Goal: Task Accomplishment & Management: Manage account settings

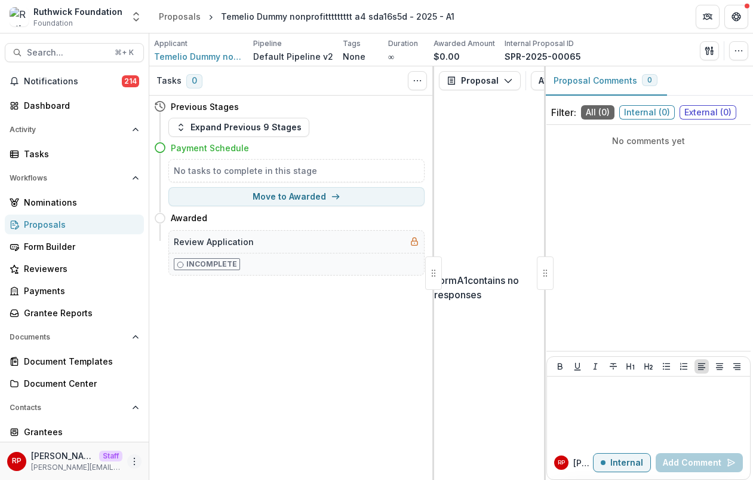
click at [132, 459] on icon "More" at bounding box center [135, 461] width 10 height 10
click at [201, 435] on link "User Settings" at bounding box center [210, 436] width 128 height 20
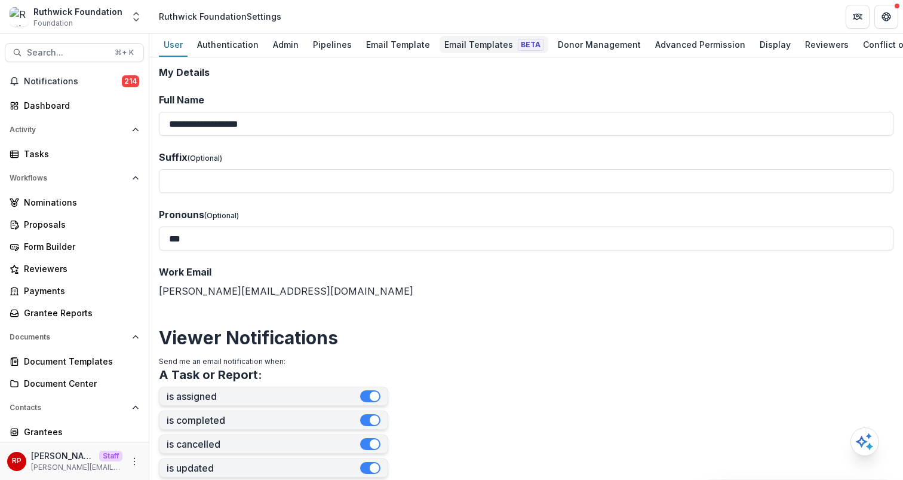
click at [518, 45] on span "Beta" at bounding box center [531, 45] width 26 height 12
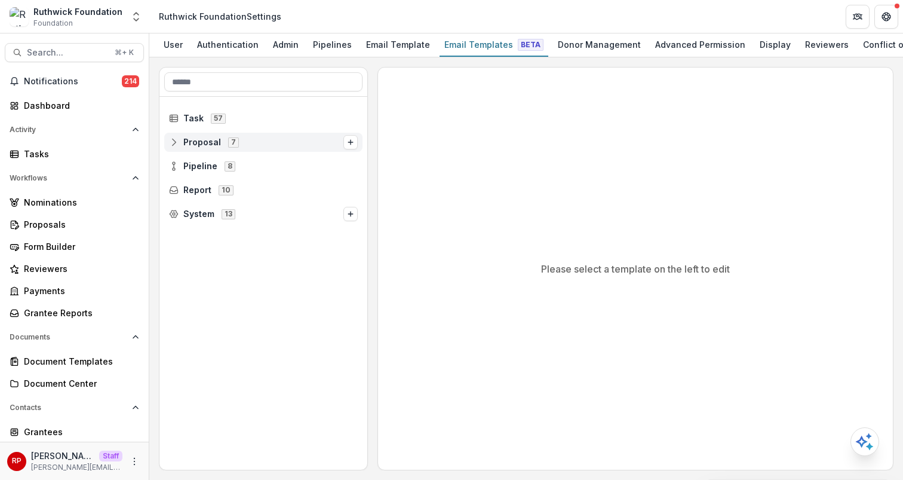
click at [260, 145] on span "Proposal 7" at bounding box center [256, 142] width 174 height 10
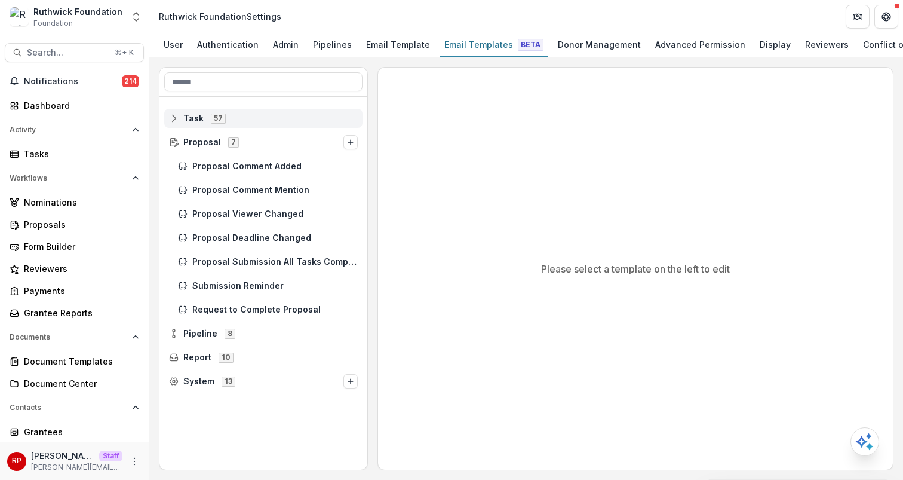
click at [250, 126] on div "Task 57" at bounding box center [263, 118] width 198 height 19
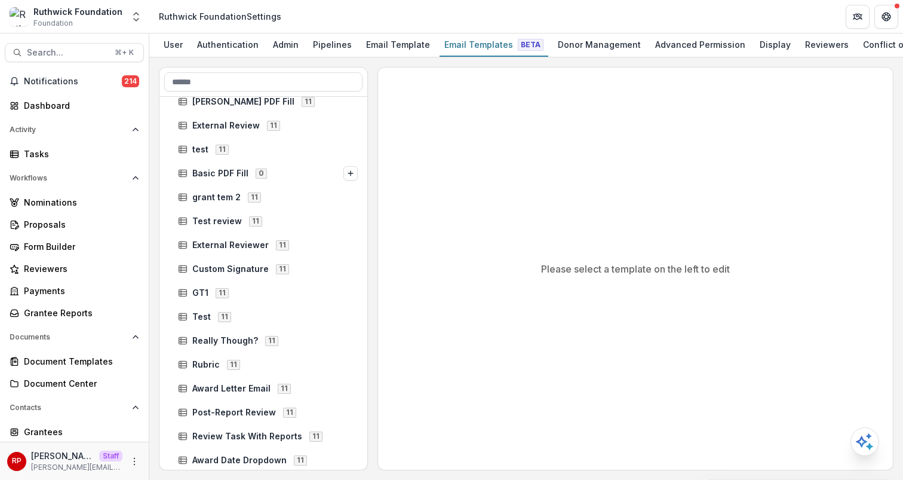
scroll to position [749, 0]
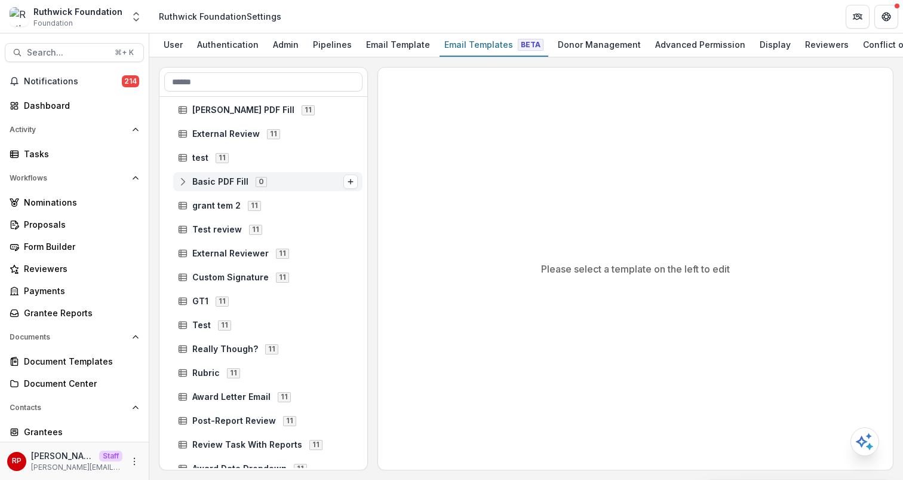
click at [286, 180] on span "Basic PDF Fill 0" at bounding box center [260, 181] width 165 height 10
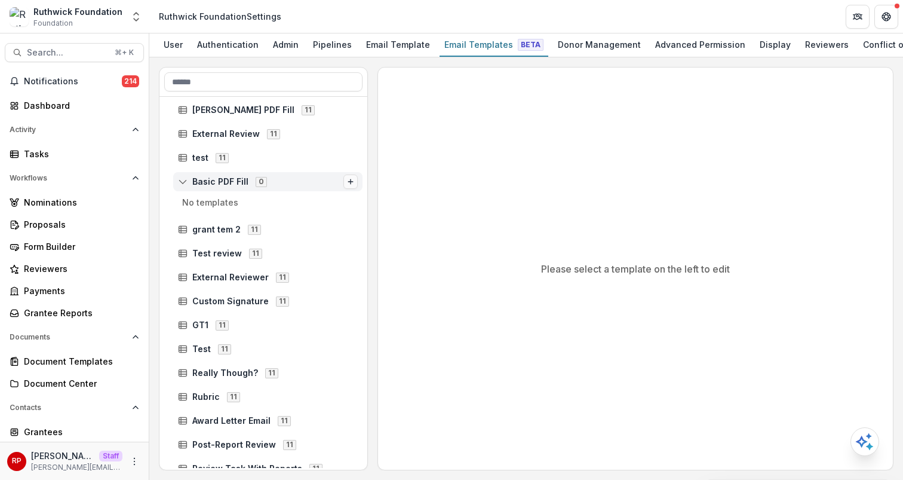
click at [348, 182] on line "Options" at bounding box center [350, 182] width 5 height 0
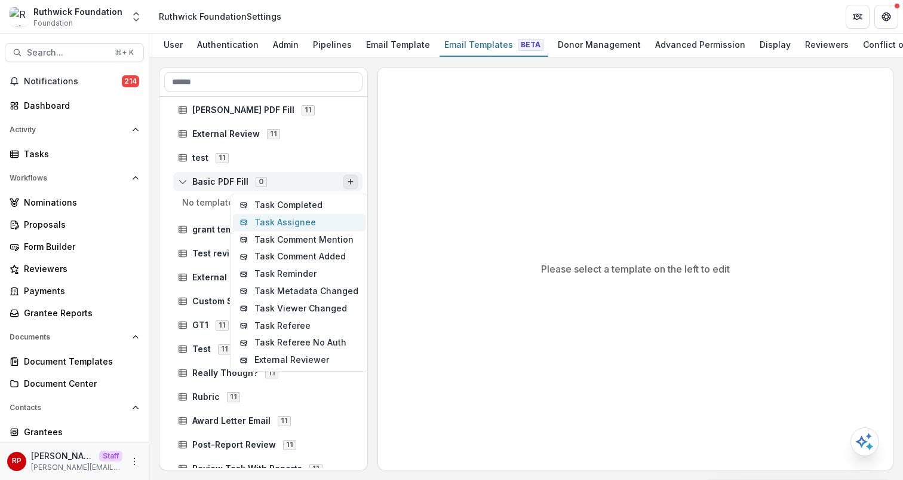
click at [340, 221] on button "Task Assignee" at bounding box center [299, 222] width 133 height 17
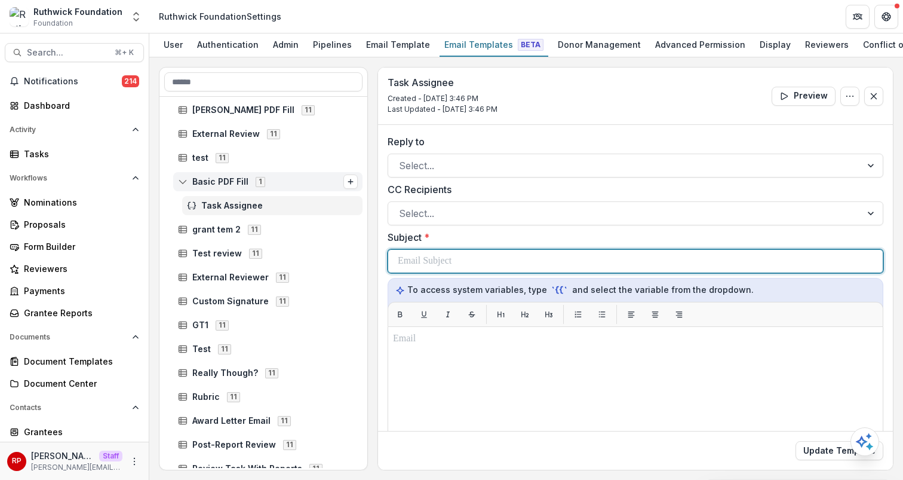
click at [532, 265] on div at bounding box center [636, 261] width 476 height 23
copy p "******"
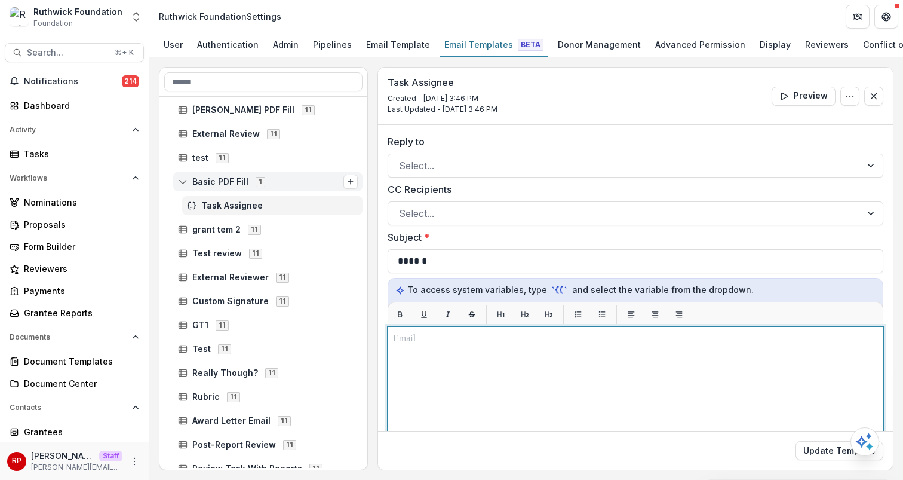
click at [577, 381] on div at bounding box center [635, 476] width 485 height 288
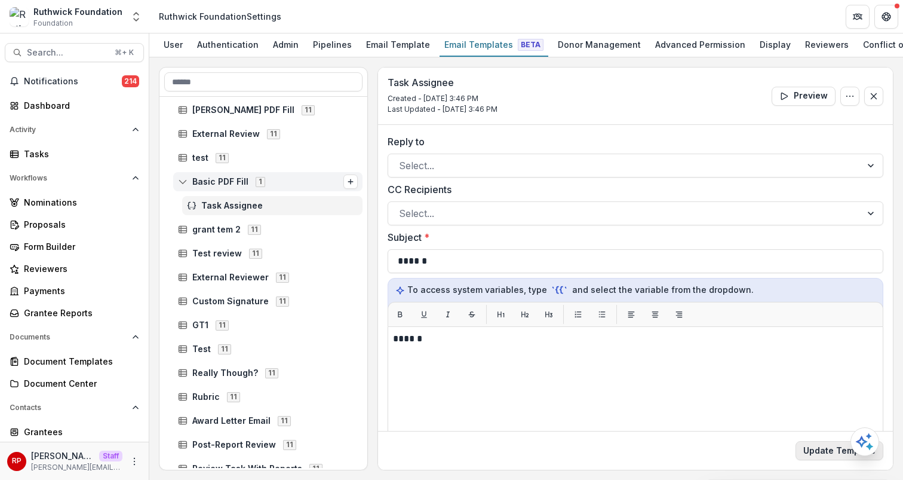
click at [813, 455] on button "Update Template" at bounding box center [840, 450] width 88 height 19
click at [95, 146] on link "Tasks" at bounding box center [74, 154] width 139 height 20
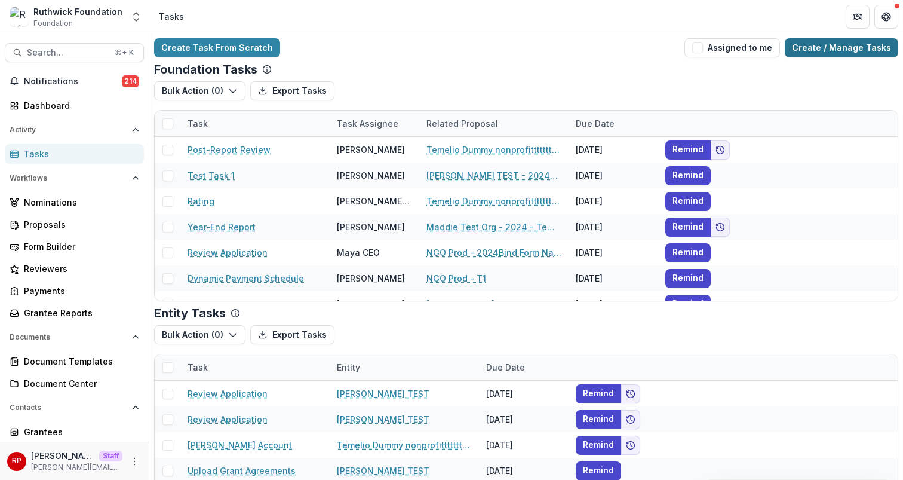
click at [821, 53] on link "Create / Manage Tasks" at bounding box center [842, 47] width 114 height 19
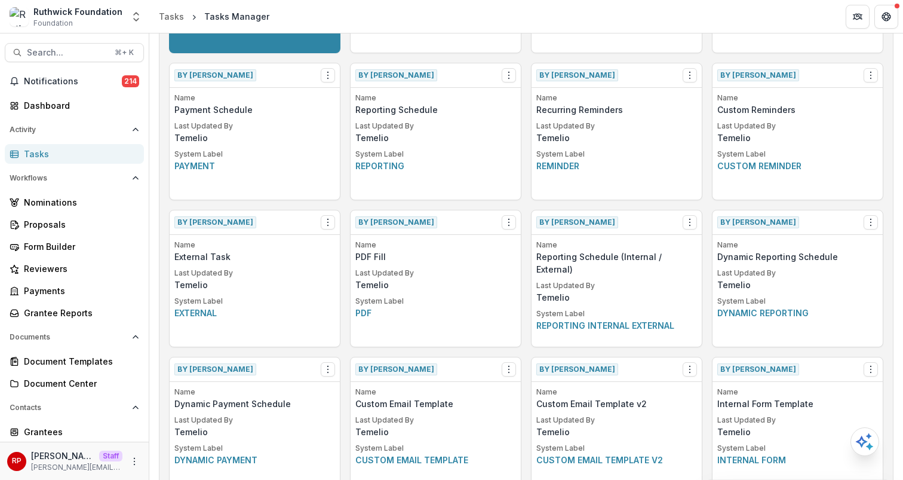
scroll to position [910, 0]
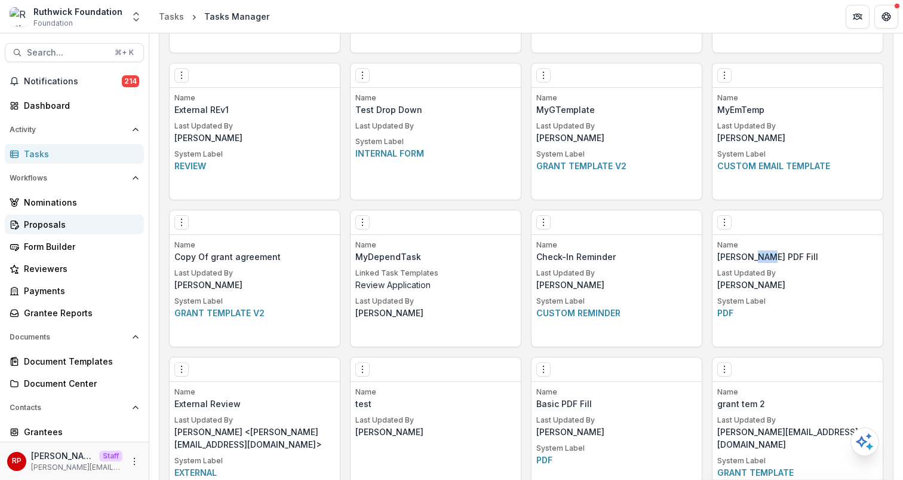
click at [100, 231] on link "Proposals" at bounding box center [74, 224] width 139 height 20
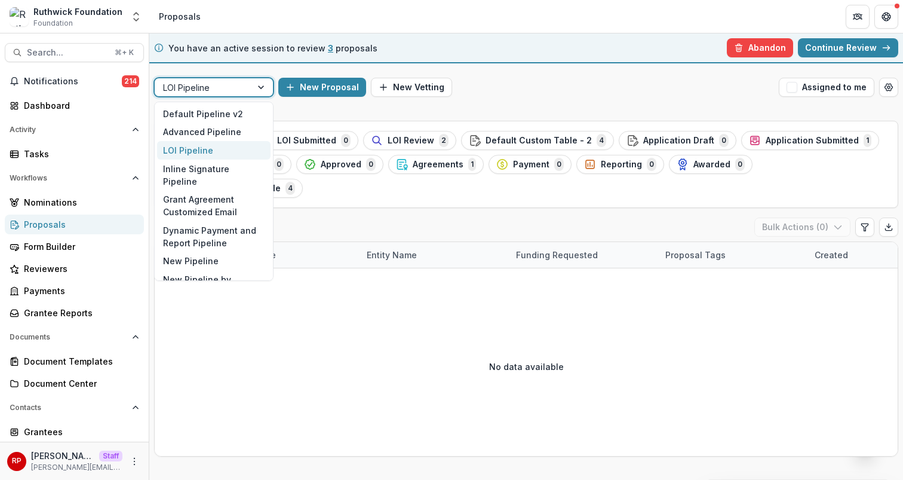
click at [235, 85] on div at bounding box center [203, 87] width 80 height 15
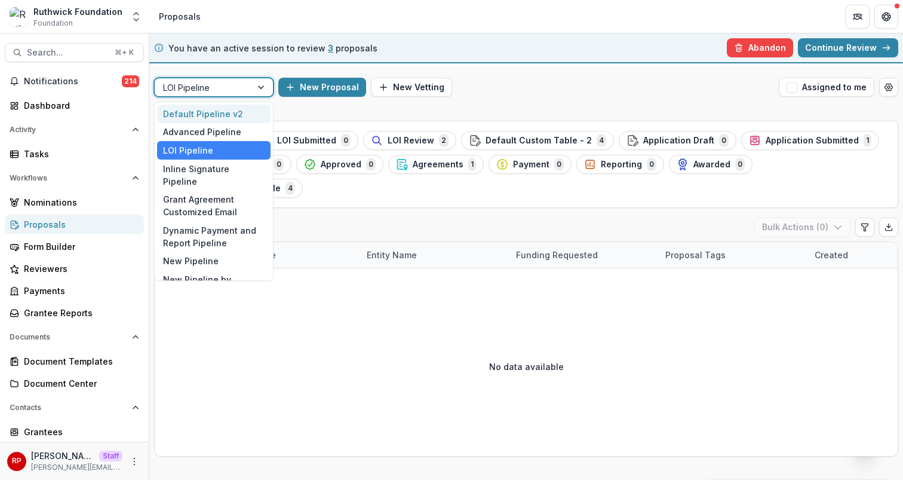
click at [245, 116] on div "Default Pipeline v2" at bounding box center [214, 114] width 114 height 19
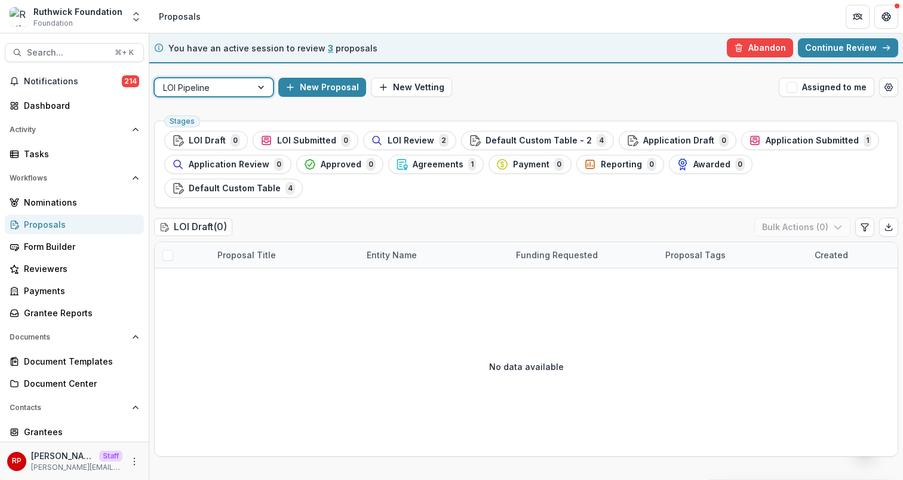
click at [345, 103] on div "option Default Pipeline v2, selected. LOI Pipeline New Proposal New Vetting Ass…" at bounding box center [526, 87] width 754 height 38
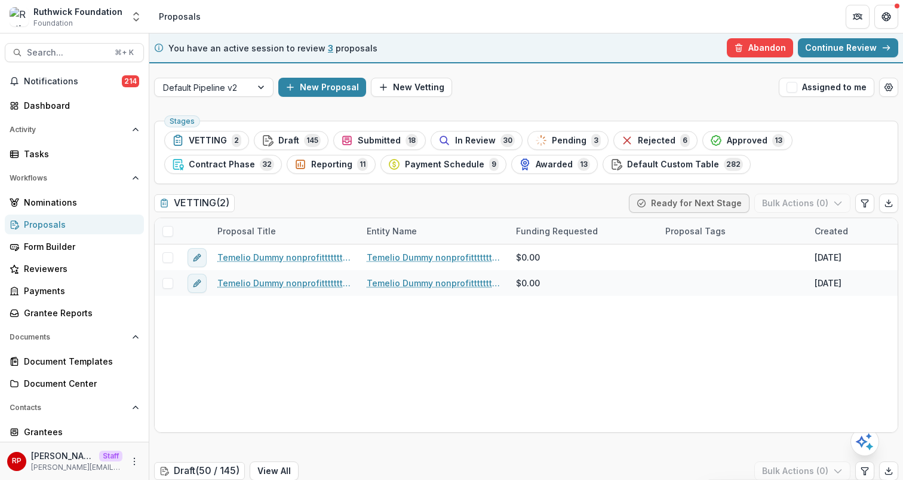
scroll to position [83, 0]
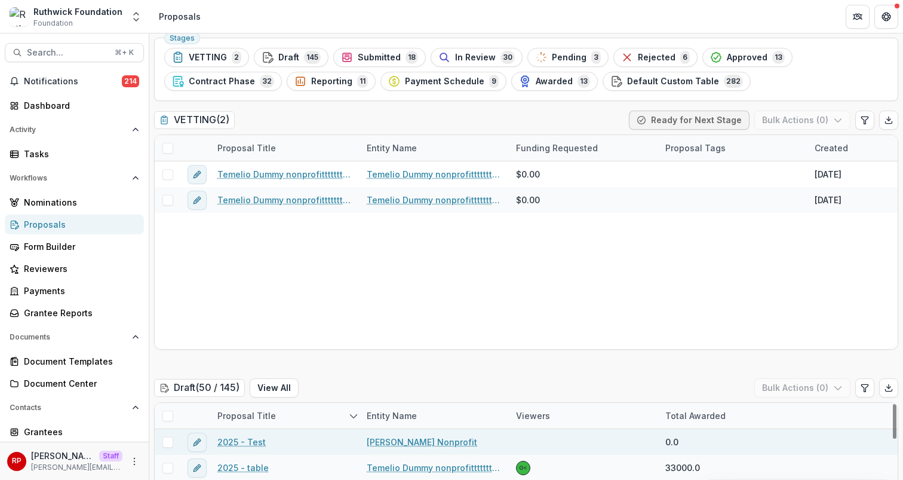
click at [247, 441] on link "2025 - Test" at bounding box center [241, 441] width 48 height 13
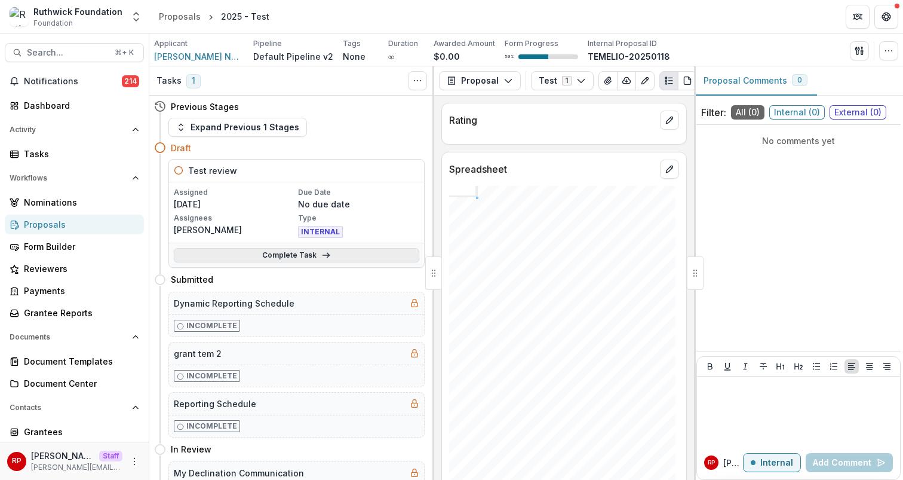
click at [382, 256] on link "Complete Task" at bounding box center [297, 255] width 246 height 14
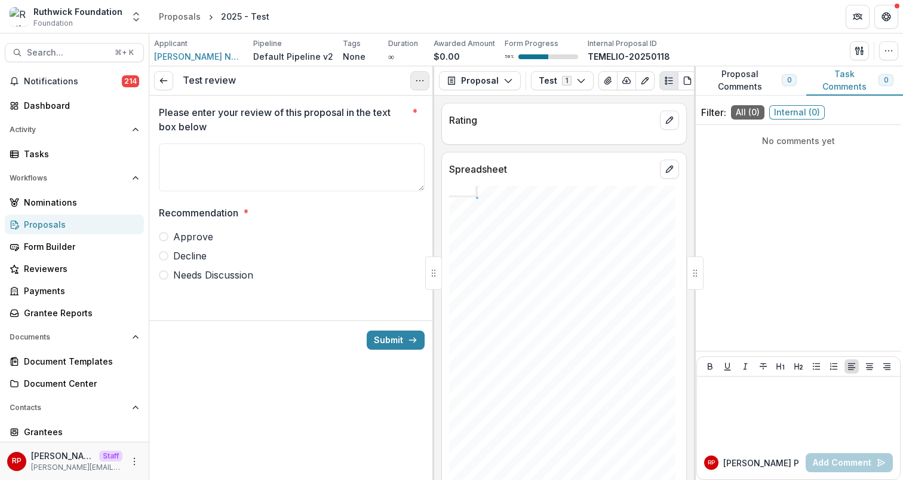
click at [417, 81] on circle "Options" at bounding box center [416, 81] width 1 height 1
click at [373, 136] on button "Cancel Task" at bounding box center [363, 133] width 128 height 20
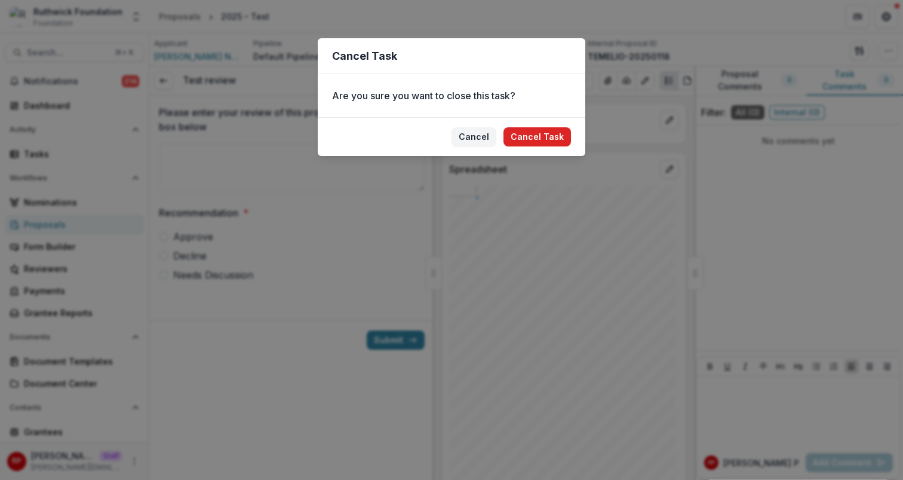
click at [530, 140] on button "Cancel Task" at bounding box center [538, 136] width 68 height 19
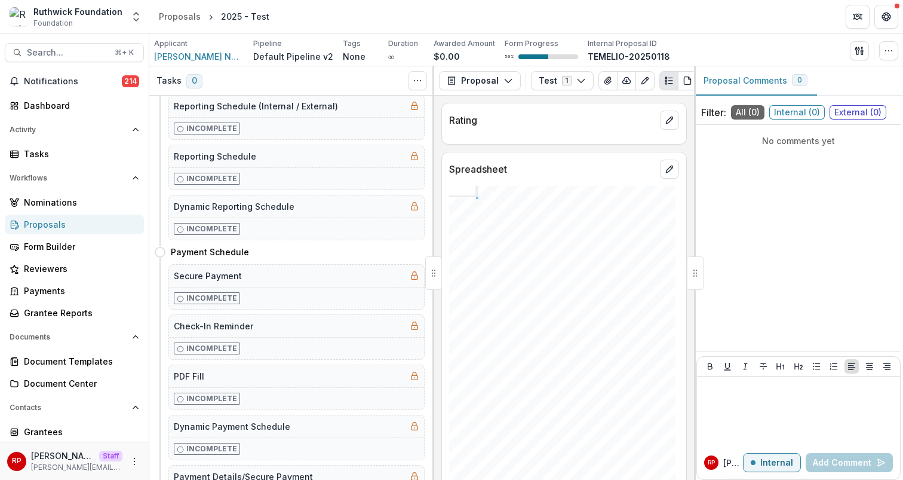
scroll to position [1313, 0]
click at [404, 256] on button "Move here" at bounding box center [400, 253] width 50 height 14
select select "**********"
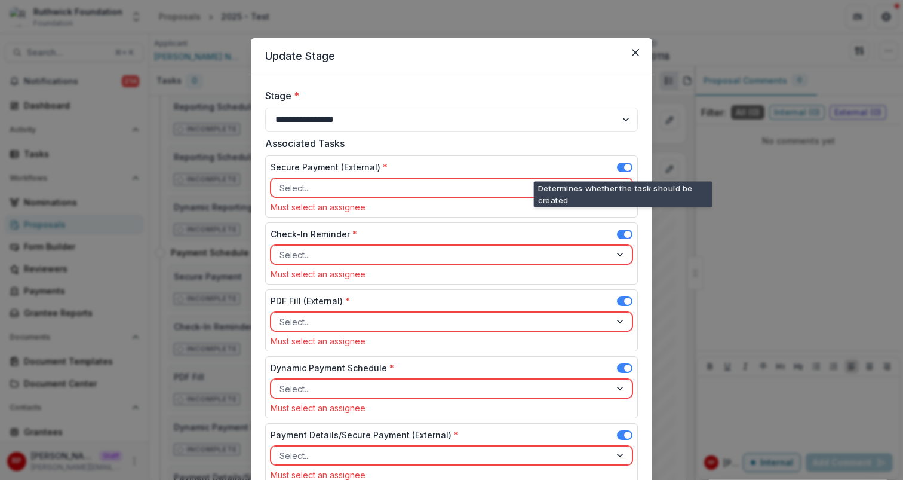
click at [621, 165] on span at bounding box center [625, 167] width 16 height 10
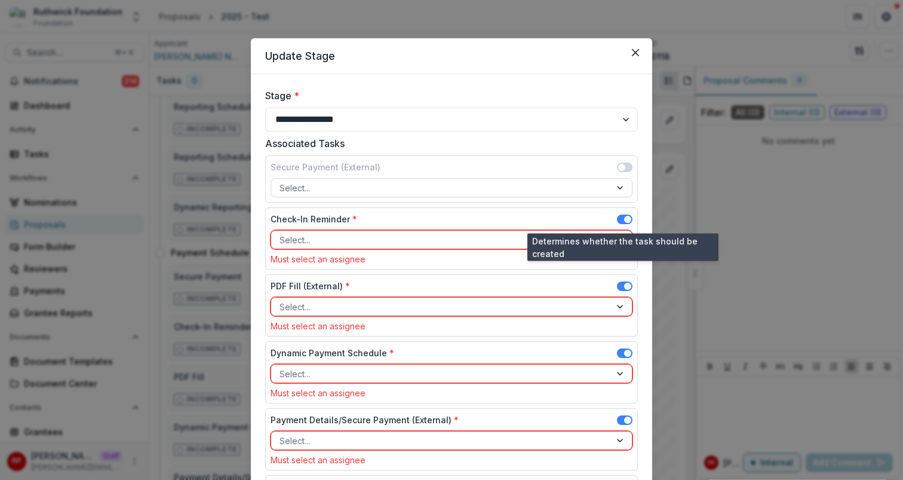
click at [624, 220] on span at bounding box center [627, 219] width 7 height 7
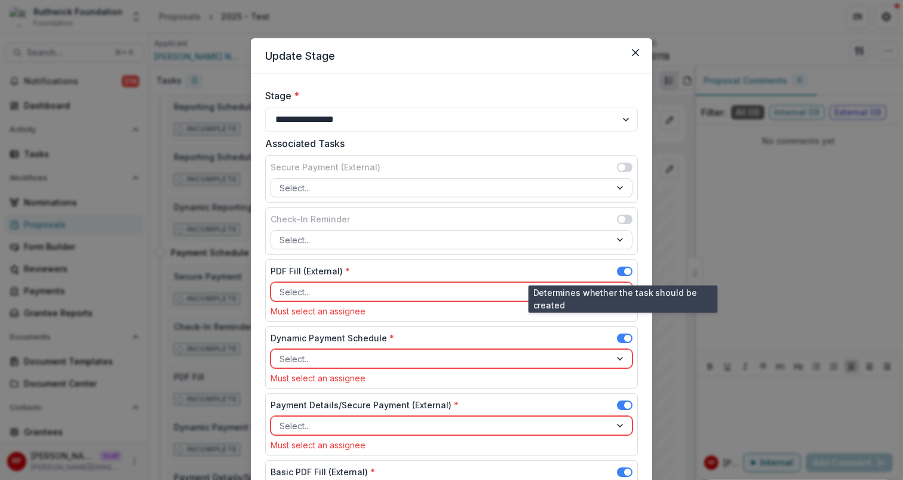
click at [626, 271] on span at bounding box center [627, 271] width 7 height 7
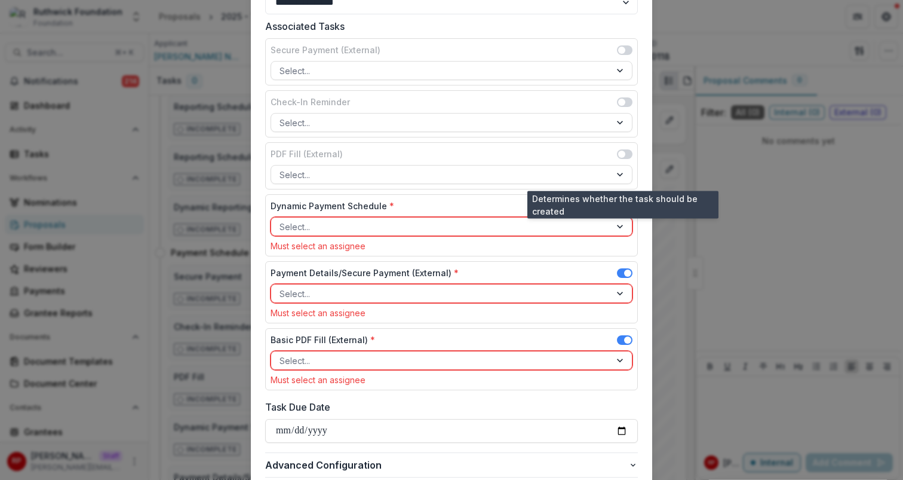
scroll to position [125, 0]
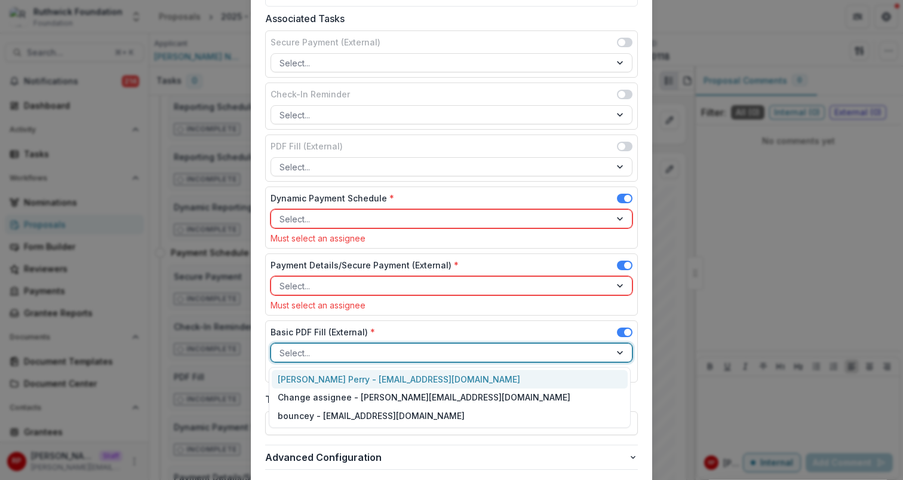
click at [568, 352] on div at bounding box center [441, 352] width 323 height 15
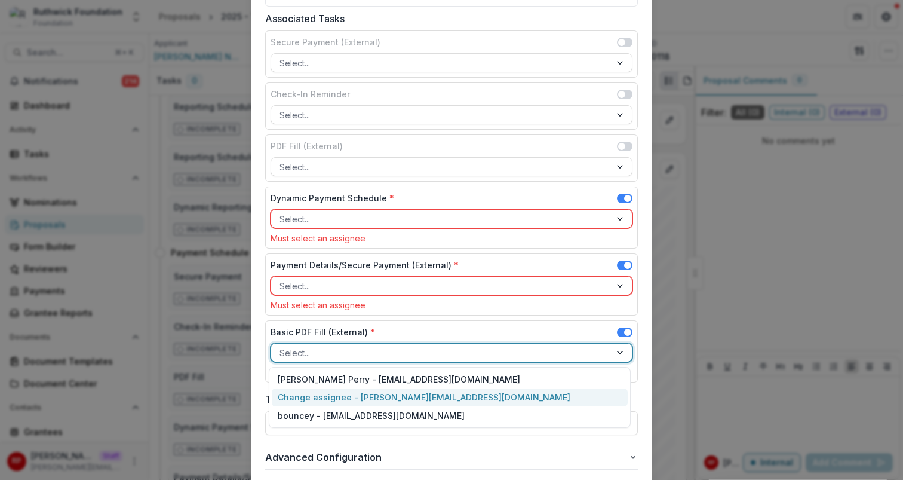
click at [551, 395] on div "Change assignee - griffin+change@trytemelio.com" at bounding box center [450, 397] width 356 height 19
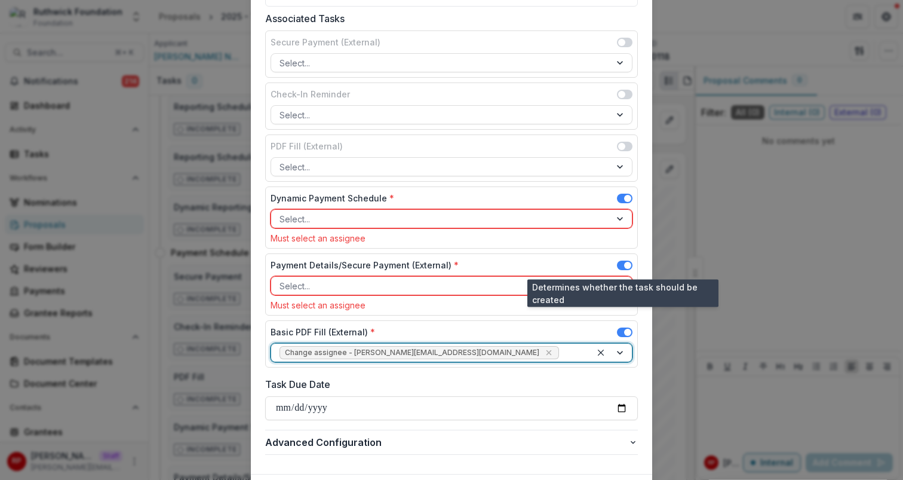
click at [622, 267] on span at bounding box center [625, 265] width 16 height 10
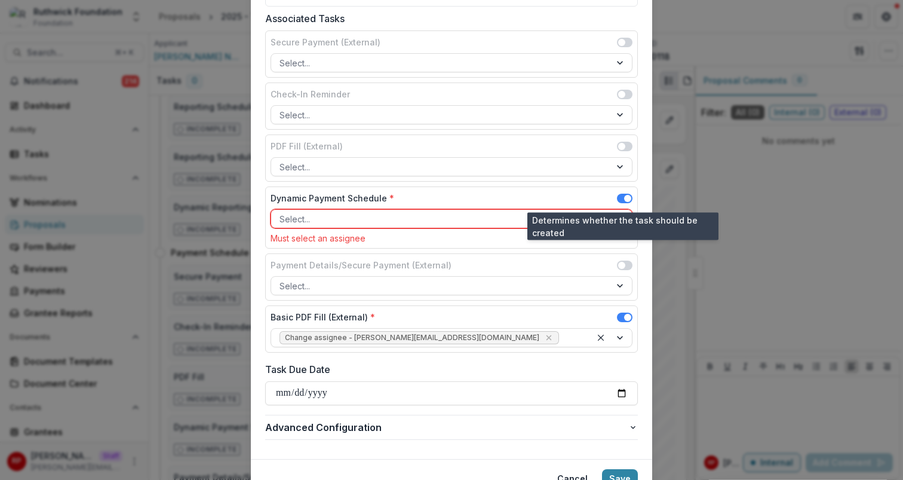
click at [624, 199] on span at bounding box center [627, 198] width 7 height 7
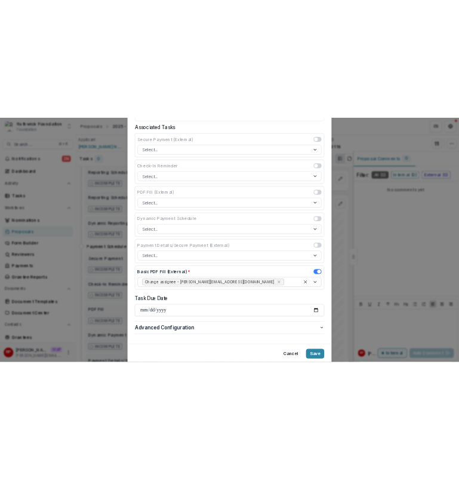
scroll to position [166, 0]
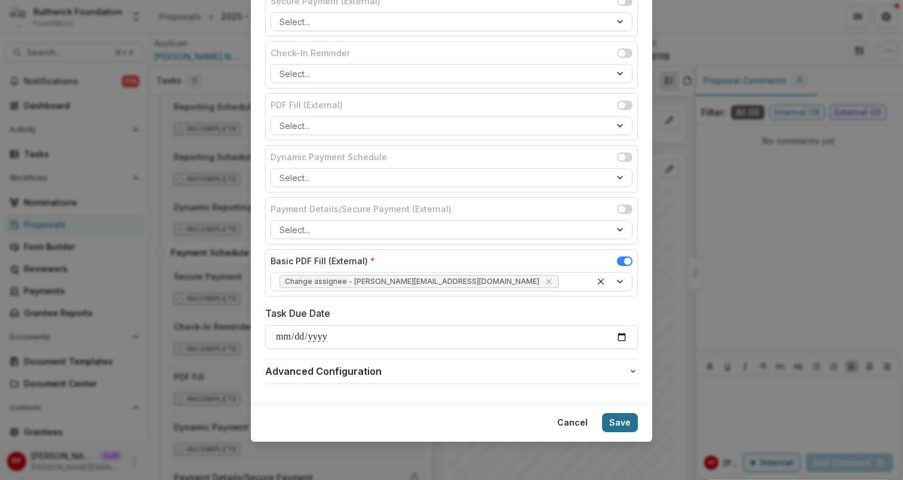
click at [621, 424] on button "Save" at bounding box center [620, 422] width 36 height 19
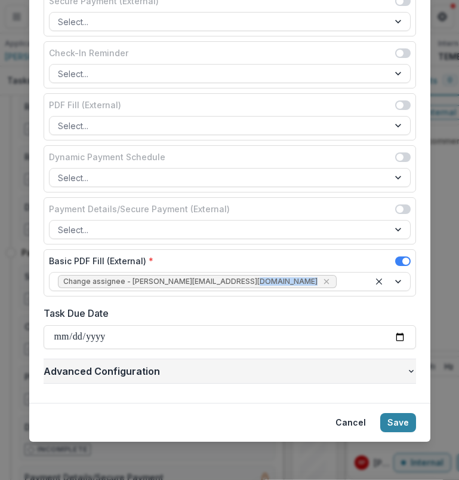
click at [289, 380] on button "Advanced Configuration" at bounding box center [230, 371] width 373 height 24
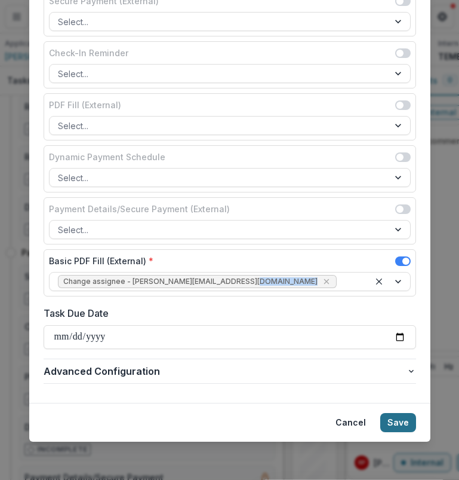
click at [397, 422] on button "Save" at bounding box center [399, 422] width 36 height 19
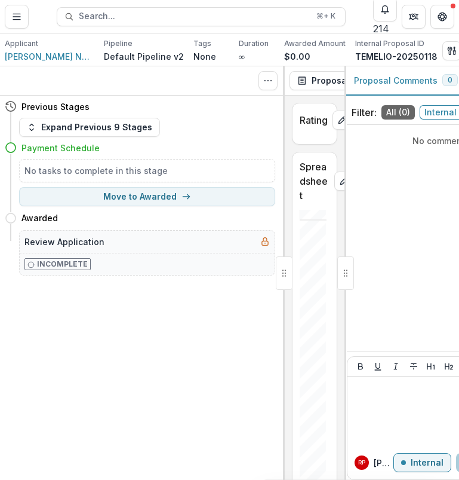
scroll to position [0, 0]
click at [252, 223] on button "Move here" at bounding box center [251, 218] width 50 height 14
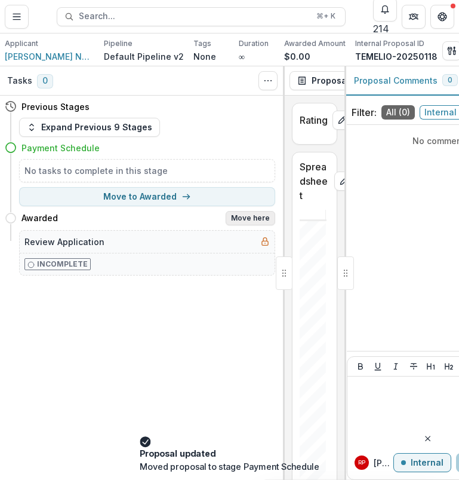
select select "*******"
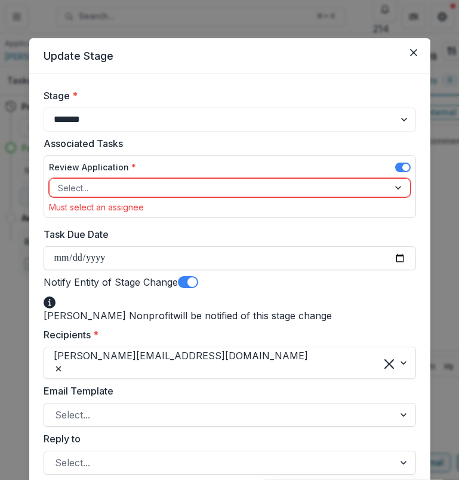
click at [189, 278] on span at bounding box center [188, 282] width 20 height 12
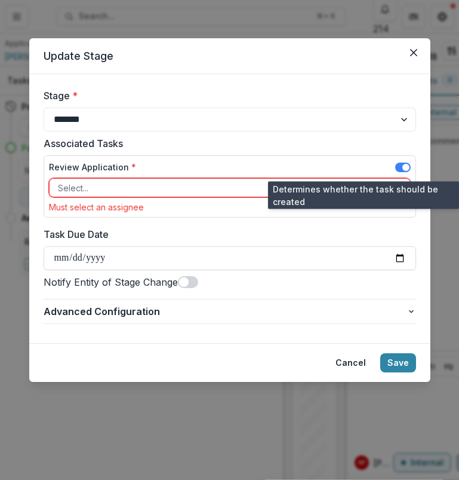
click at [402, 164] on span at bounding box center [403, 167] width 16 height 10
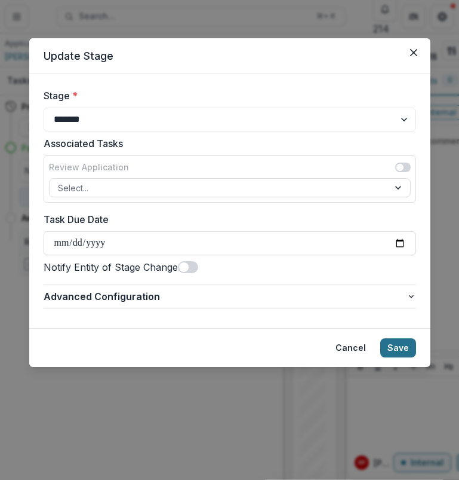
click at [400, 345] on button "Save" at bounding box center [399, 347] width 36 height 19
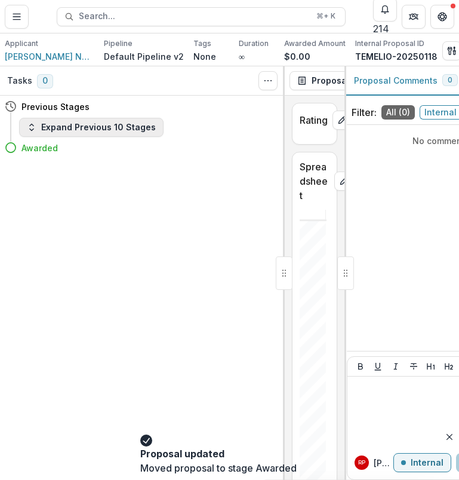
click at [93, 124] on button "Expand Previous 10 Stages" at bounding box center [91, 127] width 145 height 19
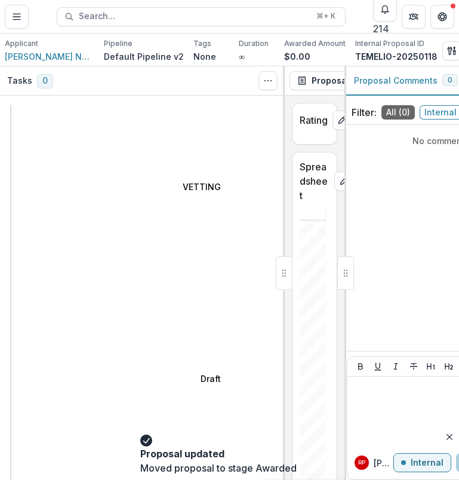
select select "**********"
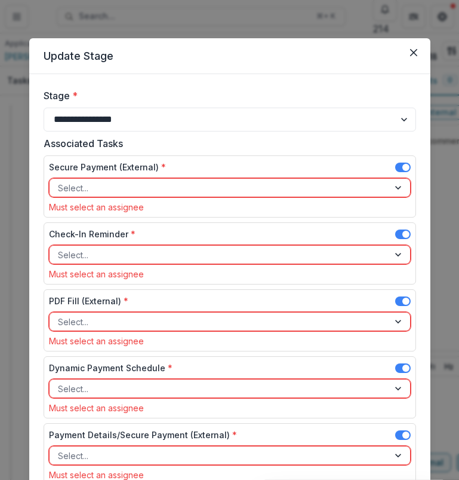
click at [403, 169] on span at bounding box center [406, 167] width 7 height 7
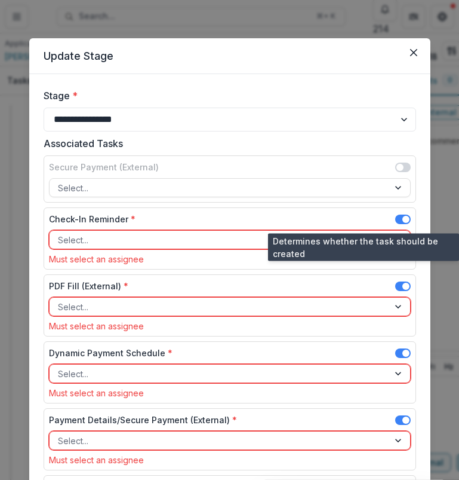
click at [403, 219] on span at bounding box center [406, 219] width 7 height 7
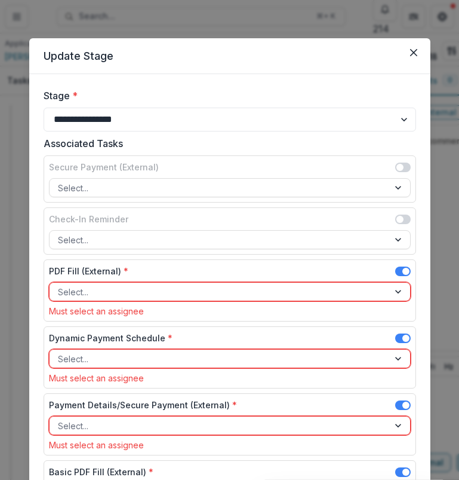
click at [403, 269] on span at bounding box center [406, 271] width 7 height 7
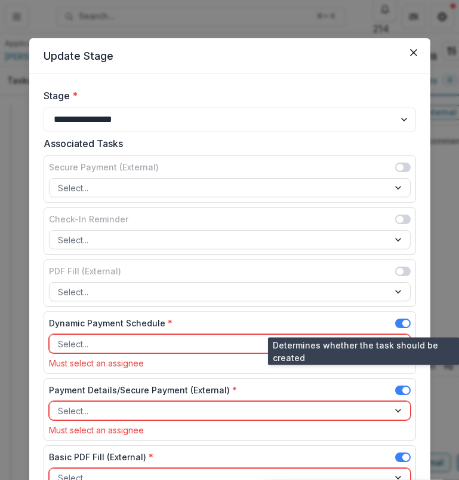
click at [401, 318] on span at bounding box center [403, 323] width 16 height 10
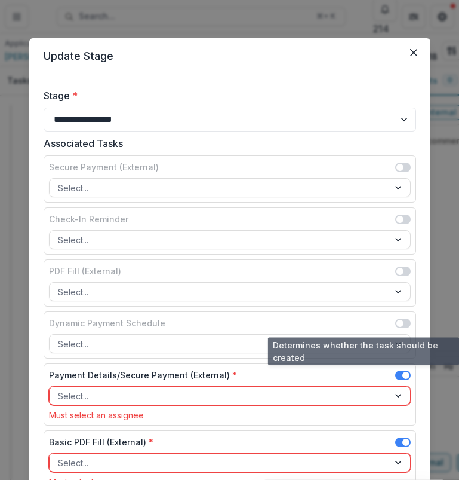
scroll to position [108, 0]
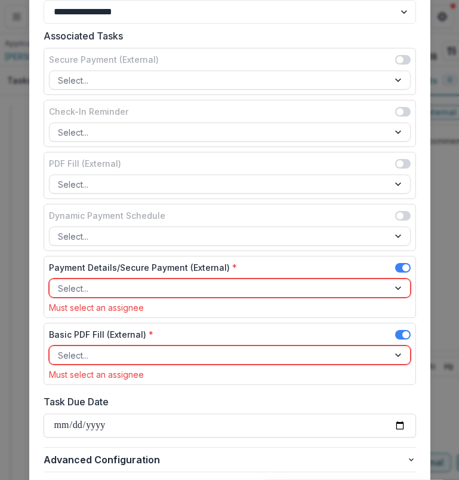
click at [404, 267] on span at bounding box center [406, 267] width 7 height 7
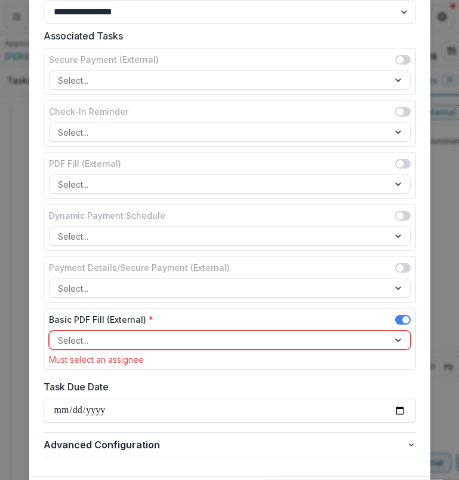
click at [251, 341] on div at bounding box center [219, 340] width 323 height 15
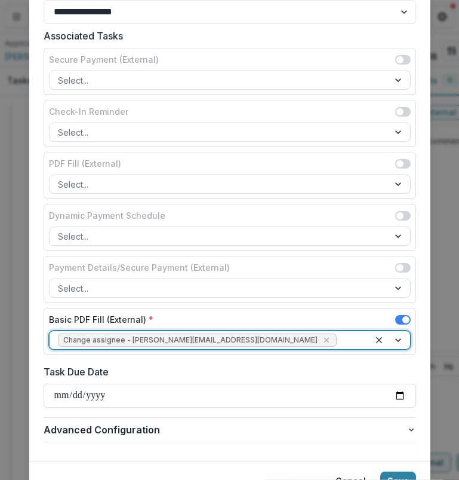
scroll to position [166, 0]
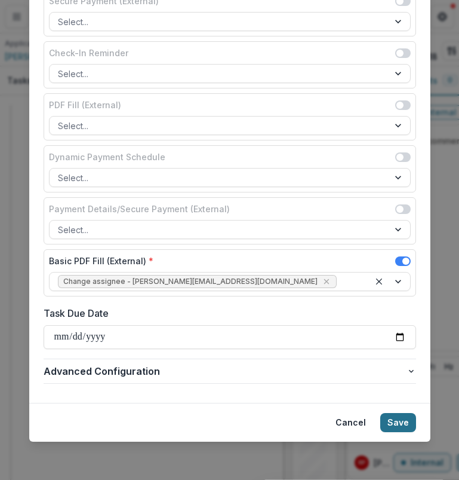
click at [394, 419] on button "Save" at bounding box center [399, 422] width 36 height 19
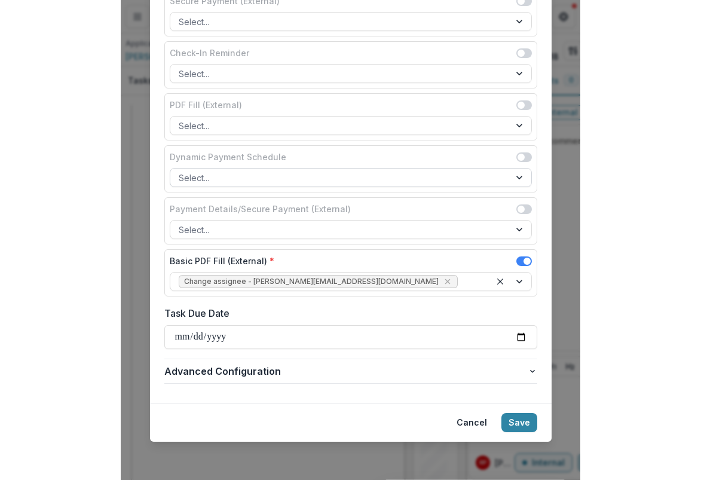
scroll to position [0, 0]
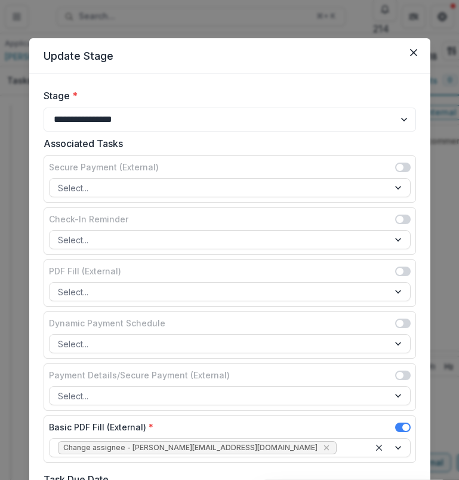
click at [309, 25] on div "**********" at bounding box center [229, 240] width 459 height 480
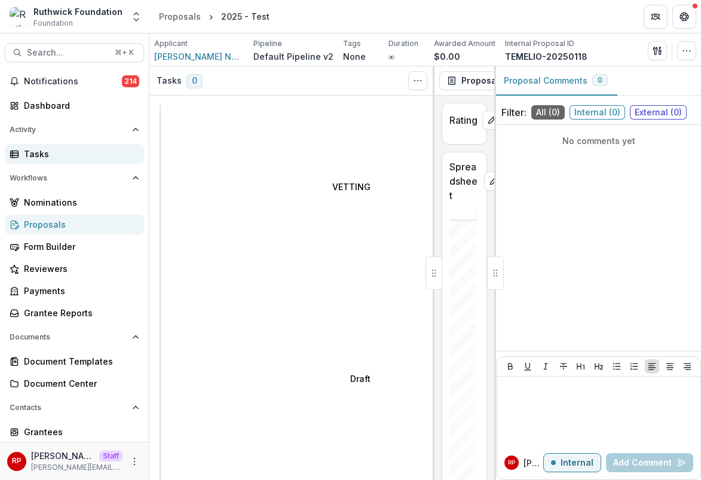
click at [128, 144] on link "Tasks" at bounding box center [74, 154] width 139 height 20
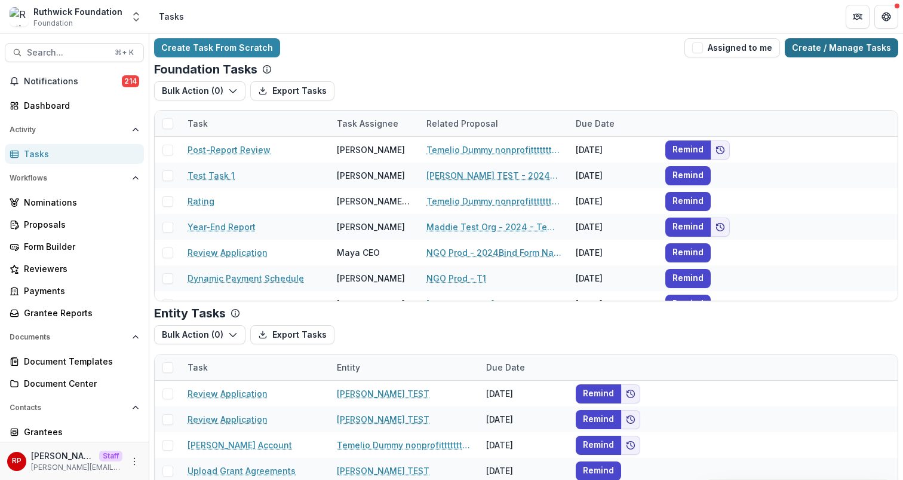
click at [839, 45] on link "Create / Manage Tasks" at bounding box center [842, 47] width 114 height 19
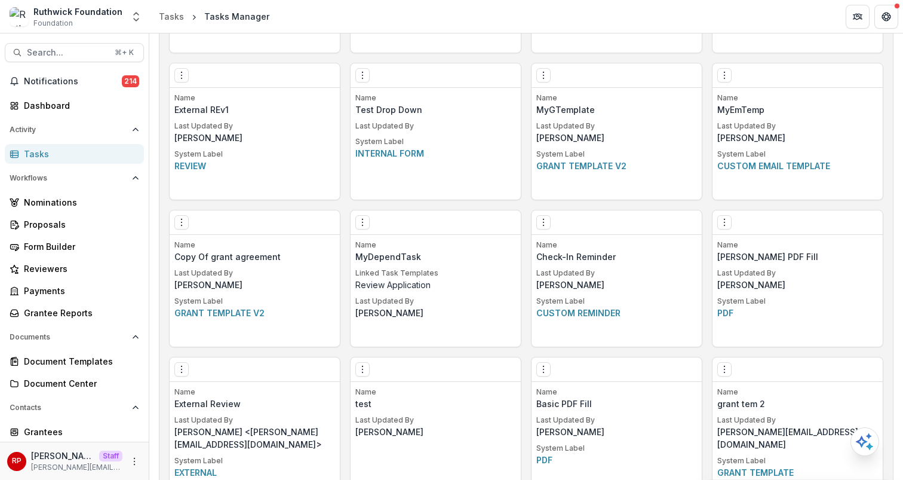
scroll to position [1040, 0]
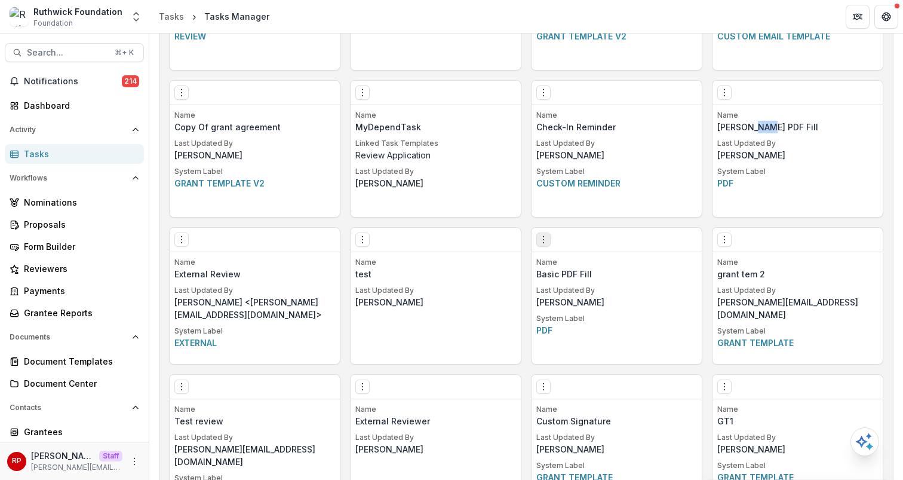
click at [539, 239] on icon "Options" at bounding box center [544, 240] width 10 height 10
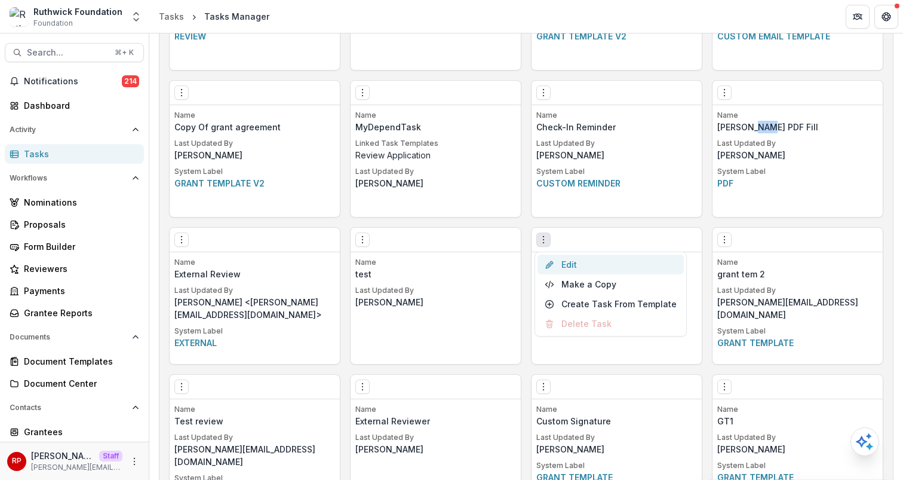
click at [563, 258] on link "Edit" at bounding box center [611, 264] width 146 height 20
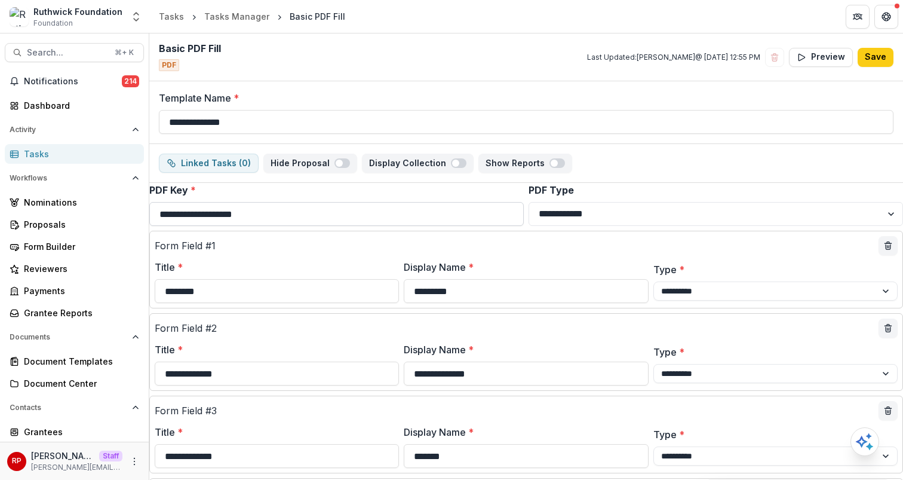
click at [437, 212] on input "**********" at bounding box center [336, 214] width 375 height 24
click at [369, 193] on label "PDF Key *" at bounding box center [332, 190] width 367 height 14
click at [369, 202] on input "**********" at bounding box center [336, 214] width 375 height 24
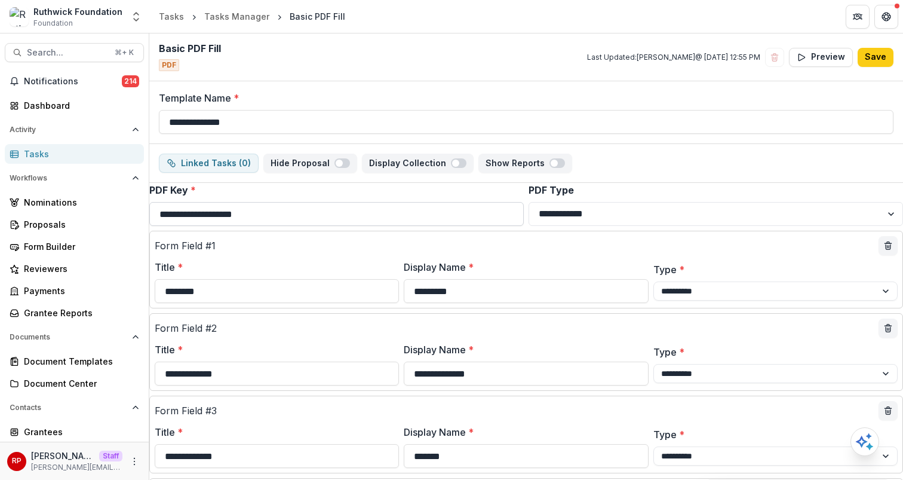
click at [365, 218] on input "**********" at bounding box center [336, 214] width 375 height 24
click at [380, 203] on input "**********" at bounding box center [336, 214] width 375 height 24
click at [398, 196] on label "PDF Key *" at bounding box center [332, 190] width 367 height 14
click at [398, 202] on input "**********" at bounding box center [336, 214] width 375 height 24
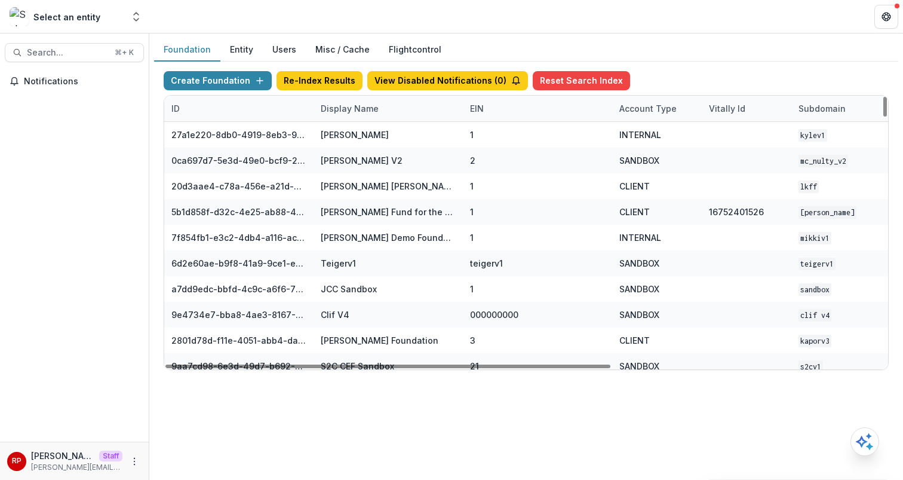
click at [349, 100] on div "Display Name" at bounding box center [388, 109] width 149 height 26
click at [376, 130] on input at bounding box center [387, 135] width 143 height 19
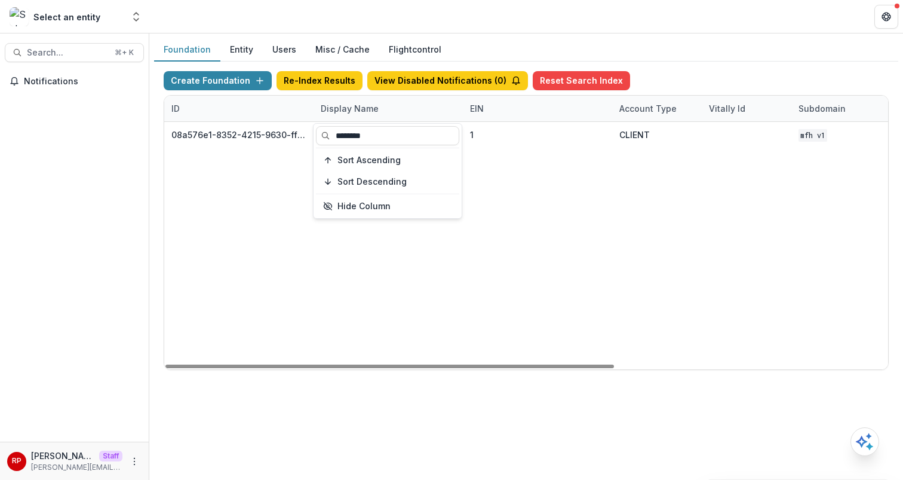
type input "********"
click at [575, 183] on div "08a576e1-8352-4215-9630-ff0d35d85970 Missouri Foundation for Health 1 CLIENT MF…" at bounding box center [746, 245] width 1165 height 247
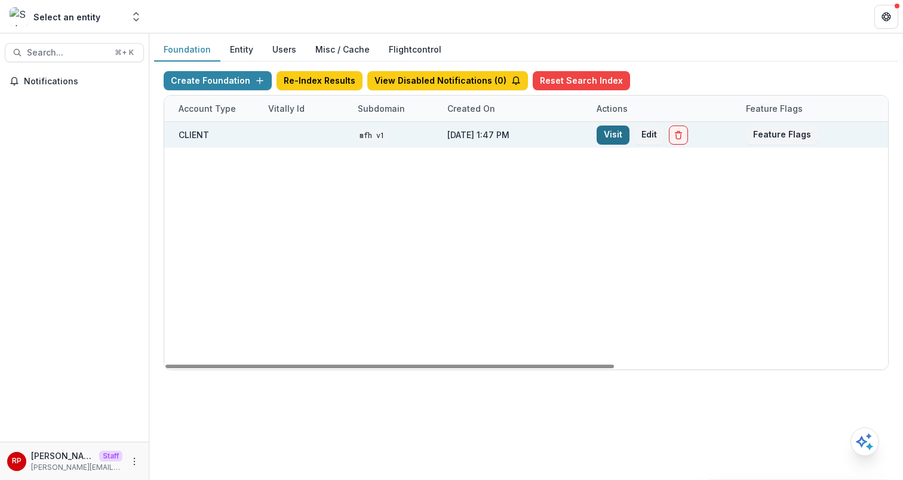
click at [608, 134] on link "Visit" at bounding box center [613, 134] width 33 height 19
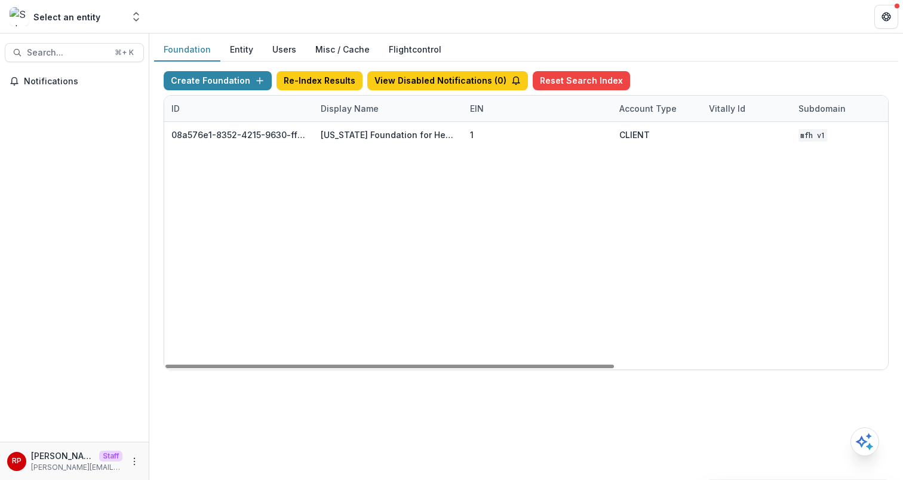
scroll to position [0, 441]
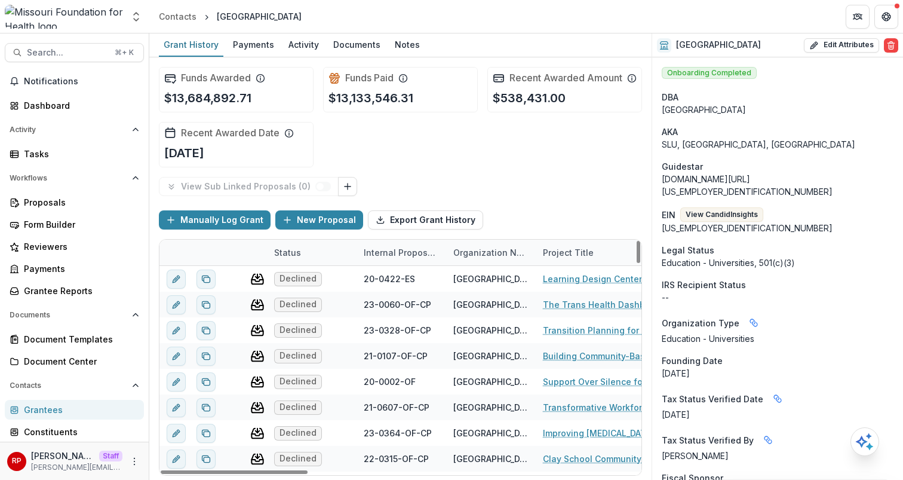
click at [413, 136] on div "Funds Awarded $13,684,892.71 Funds Paid $13,133,546.31 Recent Awarded Amount $5…" at bounding box center [400, 116] width 483 height 119
click at [88, 151] on div "Tasks" at bounding box center [79, 154] width 111 height 13
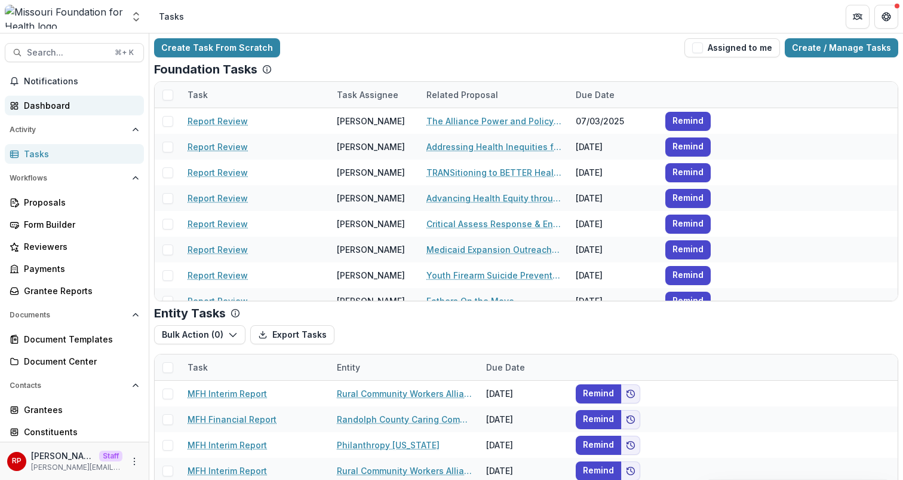
click at [104, 107] on div "Dashboard" at bounding box center [79, 105] width 111 height 13
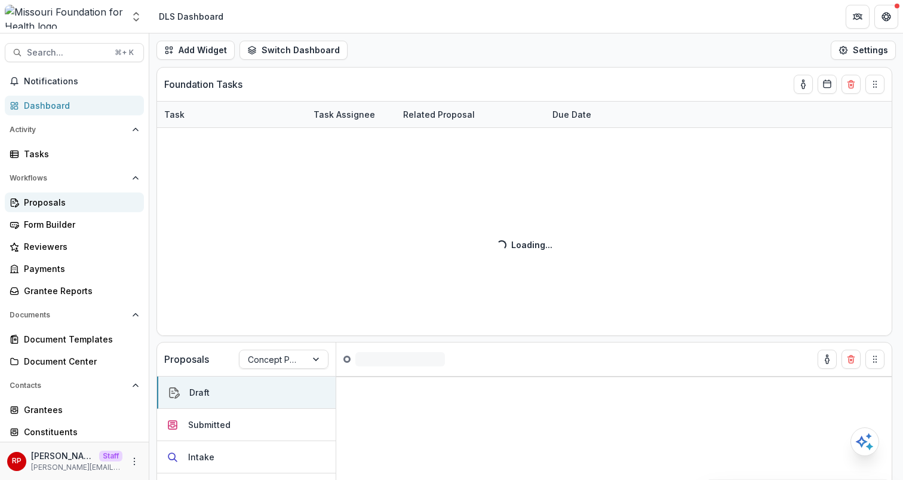
click at [75, 207] on div "Proposals" at bounding box center [79, 202] width 111 height 13
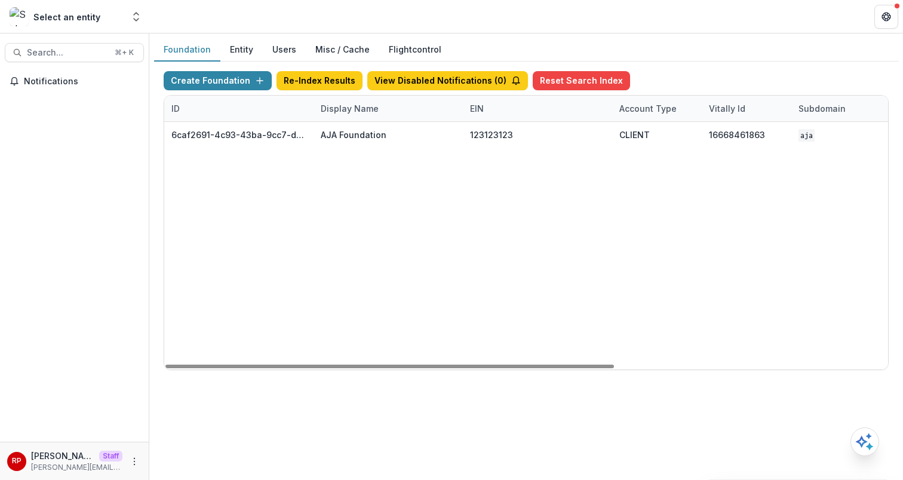
scroll to position [0, 441]
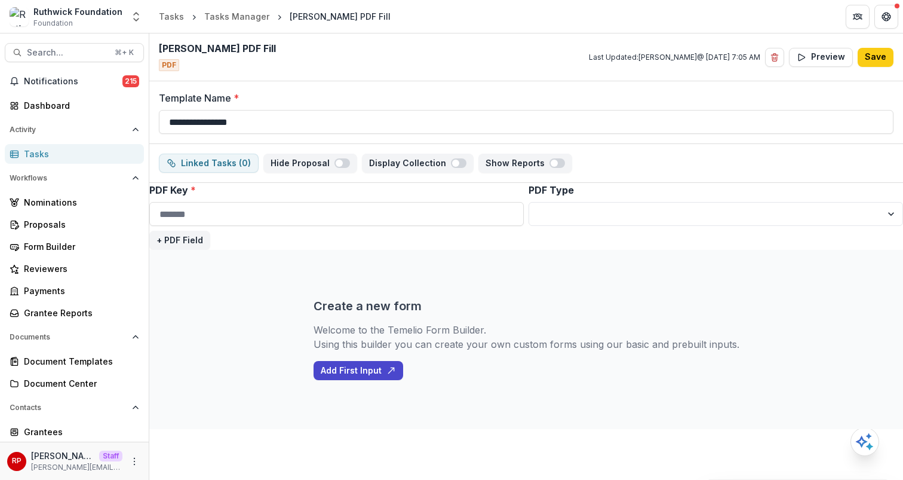
select select
